Goal: Transaction & Acquisition: Purchase product/service

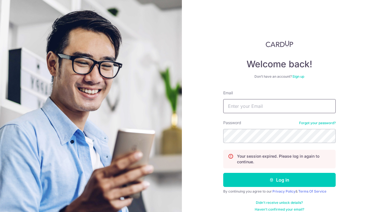
click at [260, 105] on input "Email" at bounding box center [279, 106] width 113 height 14
type input "phoebeandxian@gmail.com"
click at [223, 173] on button "Log in" at bounding box center [279, 180] width 113 height 14
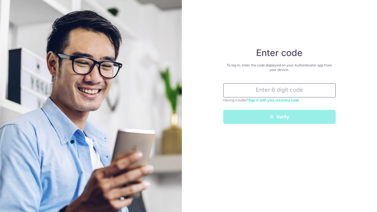
click at [287, 86] on input "text" at bounding box center [279, 90] width 113 height 14
click at [310, 89] on input "text" at bounding box center [279, 90] width 113 height 14
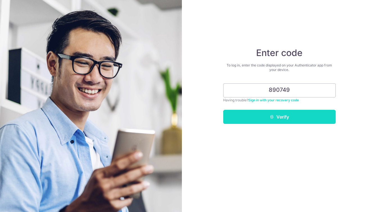
type input "890749"
click at [323, 118] on button "Verify" at bounding box center [279, 117] width 113 height 14
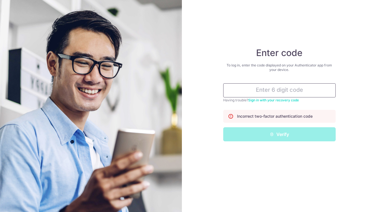
click at [270, 89] on input "text" at bounding box center [279, 90] width 113 height 14
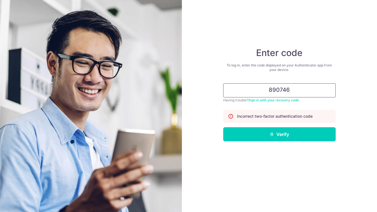
type input "890746"
click at [223, 127] on button "Verify" at bounding box center [279, 134] width 113 height 14
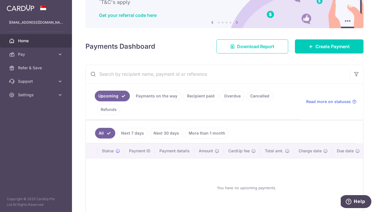
scroll to position [77, 0]
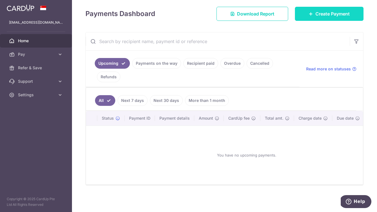
click at [317, 15] on span "Create Payment" at bounding box center [333, 13] width 34 height 7
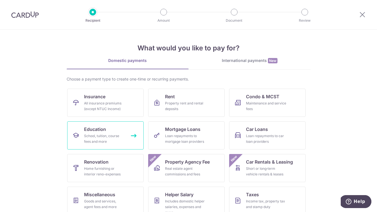
click at [121, 129] on link "Education School, tuition, course fees and more" at bounding box center [105, 135] width 77 height 28
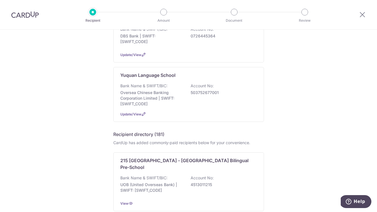
scroll to position [233, 0]
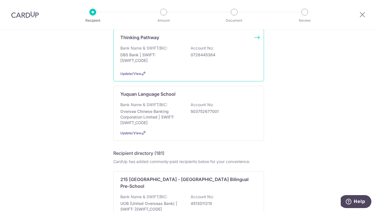
click at [191, 64] on div "Bank Name & SWIFT/BIC: DBS Bank | SWIFT: [SWIFT_CODE] Account No: 0726445364" at bounding box center [188, 55] width 137 height 21
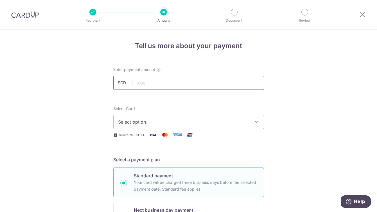
click at [162, 86] on input "text" at bounding box center [188, 83] width 151 height 14
click at [185, 82] on input "450" at bounding box center [188, 83] width 151 height 14
type input "450.00"
click at [175, 119] on span "Select option" at bounding box center [183, 121] width 131 height 7
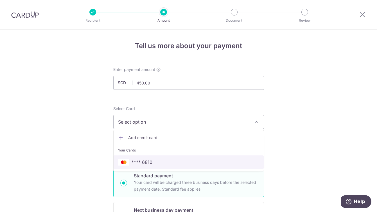
click at [166, 163] on span "**** 6810" at bounding box center [188, 162] width 141 height 7
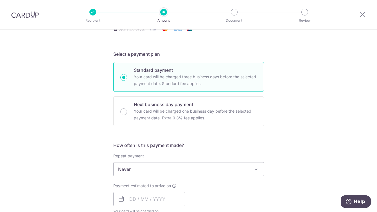
scroll to position [128, 0]
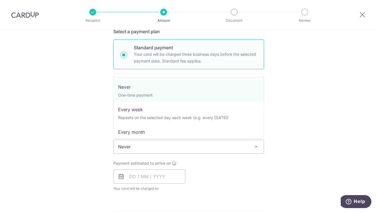
click at [159, 149] on span "Never" at bounding box center [189, 147] width 150 height 14
click at [152, 172] on input "text" at bounding box center [149, 176] width 72 height 14
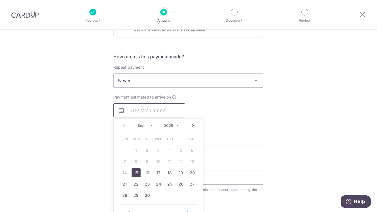
scroll to position [195, 0]
click at [138, 173] on link "15" at bounding box center [136, 172] width 9 height 9
type input "[DATE]"
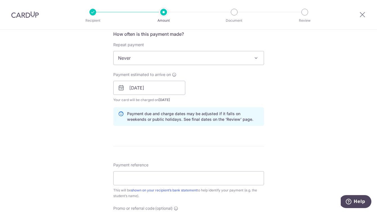
scroll to position [216, 0]
click at [146, 185] on input "Payment reference" at bounding box center [188, 178] width 151 height 14
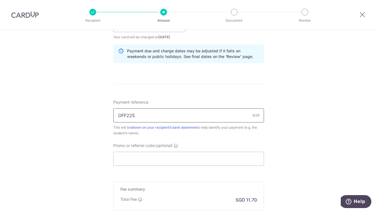
scroll to position [279, 0]
type input "OFF225"
click at [186, 163] on input "Promo or referral code (optional)" at bounding box center [188, 159] width 151 height 14
click at [157, 121] on input "OFF225" at bounding box center [188, 116] width 151 height 14
click at [165, 160] on input "Promo or referral code (optional)" at bounding box center [188, 159] width 151 height 14
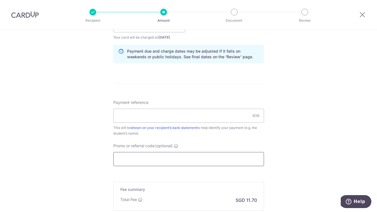
paste input "OFF225"
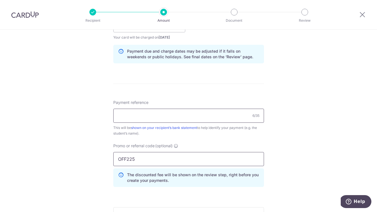
type input "OFF225"
click at [154, 118] on input "Payment reference" at bounding box center [188, 116] width 151 height 14
type input "[PERSON_NAME]"
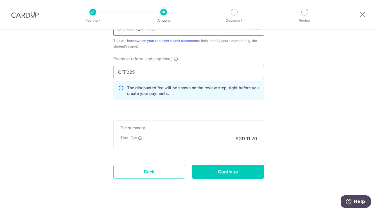
scroll to position [375, 0]
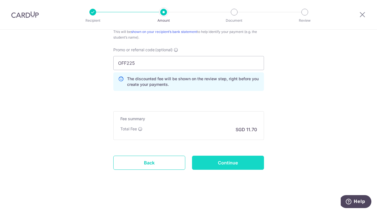
click at [227, 162] on input "Continue" at bounding box center [228, 163] width 72 height 14
type input "Create Schedule"
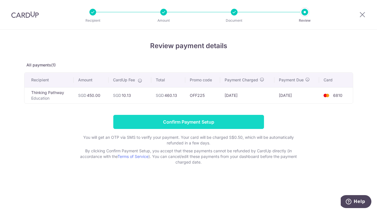
click at [220, 119] on input "Confirm Payment Setup" at bounding box center [188, 122] width 151 height 14
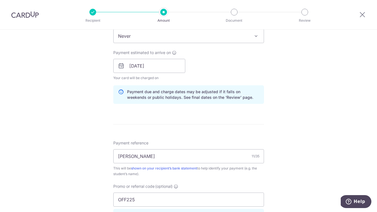
scroll to position [398, 0]
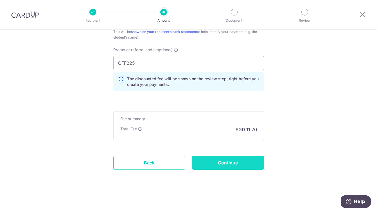
click at [241, 162] on input "Continue" at bounding box center [228, 163] width 72 height 14
type input "Update Schedule"
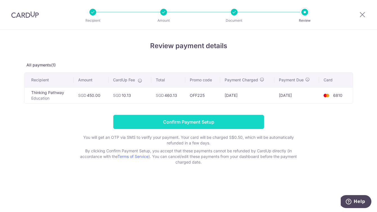
click at [213, 121] on input "Confirm Payment Setup" at bounding box center [188, 122] width 151 height 14
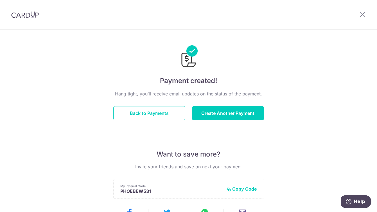
click at [361, 11] on div at bounding box center [362, 14] width 29 height 29
click at [362, 13] on icon at bounding box center [362, 14] width 7 height 7
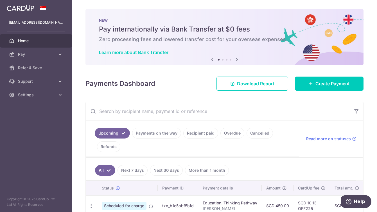
scroll to position [32, 0]
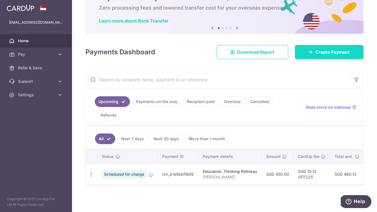
click at [317, 56] on link "Create Payment" at bounding box center [329, 52] width 69 height 14
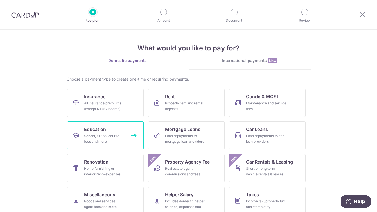
click at [102, 128] on span "Education" at bounding box center [95, 129] width 22 height 7
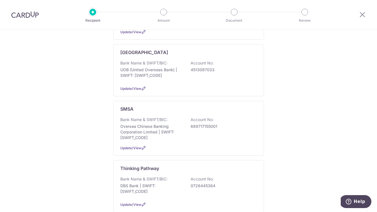
scroll to position [149, 0]
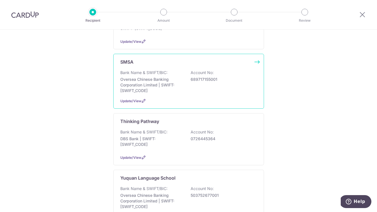
click at [182, 88] on p "Oversea Chinese Banking Corporation Limited | SWIFT: OCBCSGSGXXX" at bounding box center [151, 85] width 63 height 17
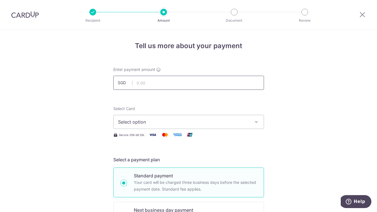
click at [182, 88] on input "text" at bounding box center [188, 83] width 151 height 14
type input "150.00"
click at [202, 124] on span "Select option" at bounding box center [183, 121] width 131 height 7
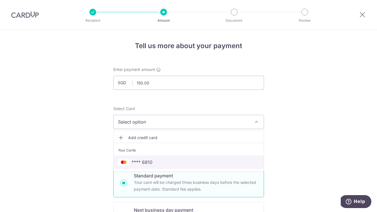
click at [184, 161] on span "**** 6810" at bounding box center [188, 162] width 141 height 7
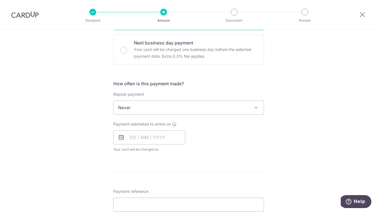
scroll to position [167, 0]
click at [158, 138] on input "text" at bounding box center [149, 137] width 72 height 14
click at [260, 134] on div "Payment estimated to arrive on Prev Next Sep Oct Nov Dec 2025 2026 2027 2028 20…" at bounding box center [189, 136] width 158 height 31
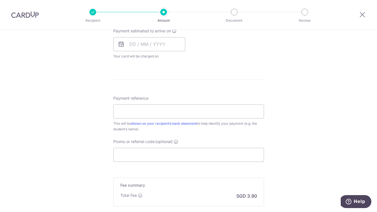
scroll to position [264, 0]
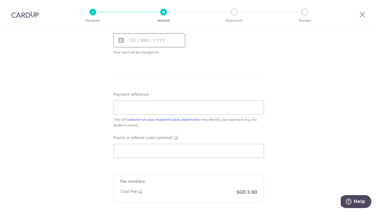
click at [145, 39] on input "text" at bounding box center [149, 40] width 72 height 14
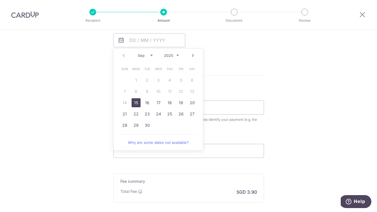
click at [135, 104] on link "15" at bounding box center [136, 102] width 9 height 9
type input "[DATE]"
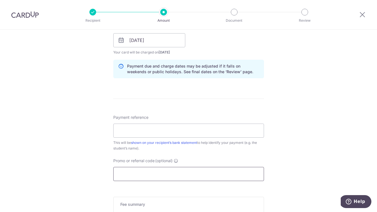
click at [155, 173] on input "Promo or referral code (optional)" at bounding box center [188, 174] width 151 height 14
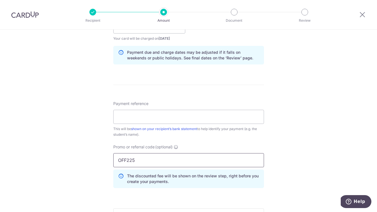
scroll to position [375, 0]
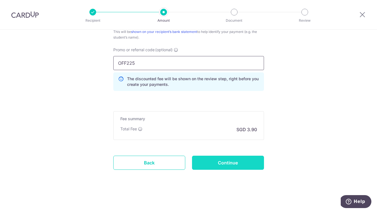
type input "OFF225"
click at [247, 164] on input "Continue" at bounding box center [228, 163] width 72 height 14
type input "Create Schedule"
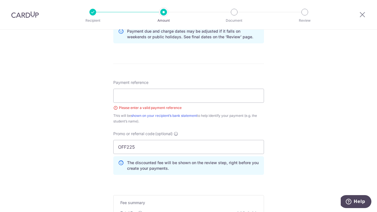
scroll to position [297, 0]
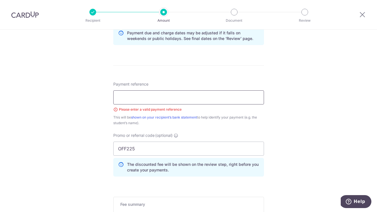
click at [188, 94] on input "Payment reference" at bounding box center [188, 97] width 151 height 14
type input "W085"
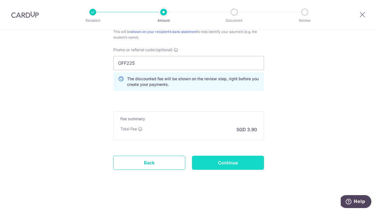
click at [243, 157] on input "Continue" at bounding box center [228, 163] width 72 height 14
type input "Create Schedule"
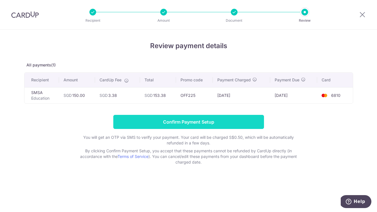
click at [207, 122] on input "Confirm Payment Setup" at bounding box center [188, 122] width 151 height 14
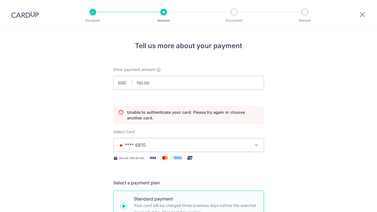
scroll to position [76, 0]
